Goal: Task Accomplishment & Management: Use online tool/utility

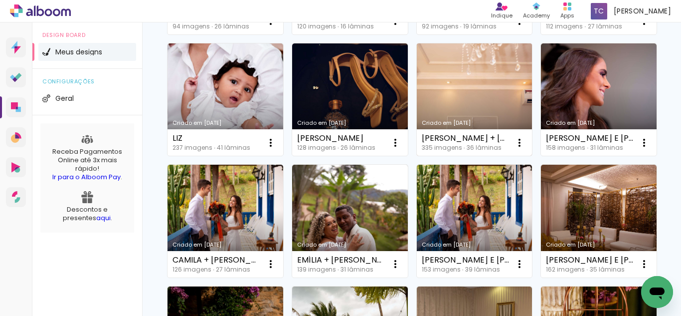
scroll to position [499, 0]
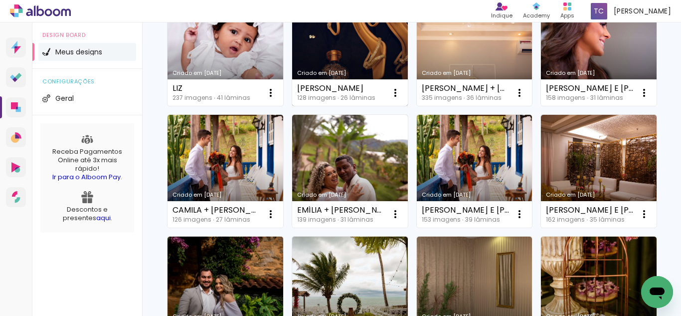
click at [334, 106] on link "Criado em [DATE]" at bounding box center [350, 50] width 116 height 113
